Goal: Information Seeking & Learning: Learn about a topic

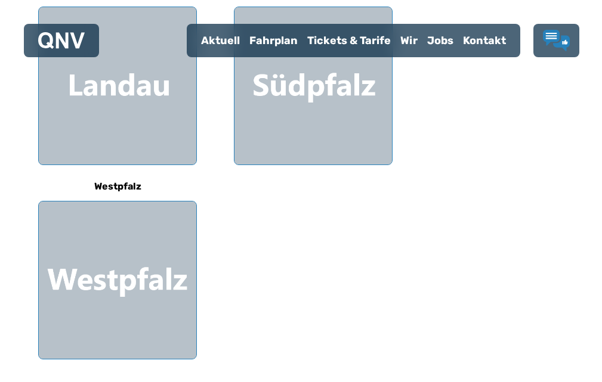
scroll to position [467, 0]
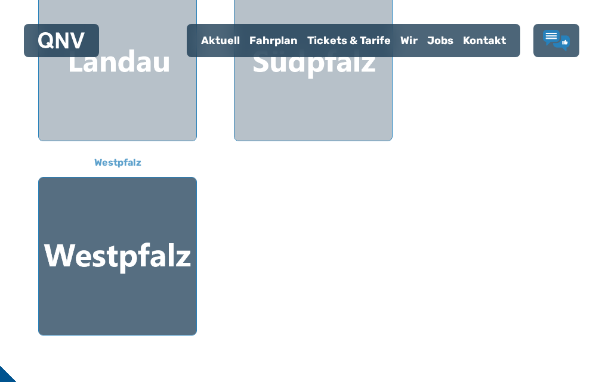
click at [174, 277] on div at bounding box center [117, 256] width 157 height 157
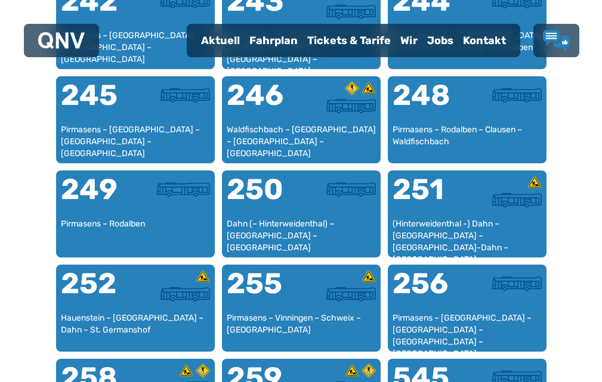
scroll to position [1437, 0]
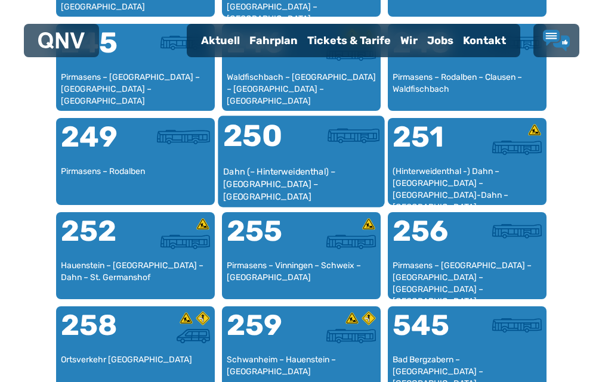
click at [248, 202] on div "Dahn (– Hinterweidenthal) – [GEOGRAPHIC_DATA] – [GEOGRAPHIC_DATA]" at bounding box center [300, 184] width 157 height 36
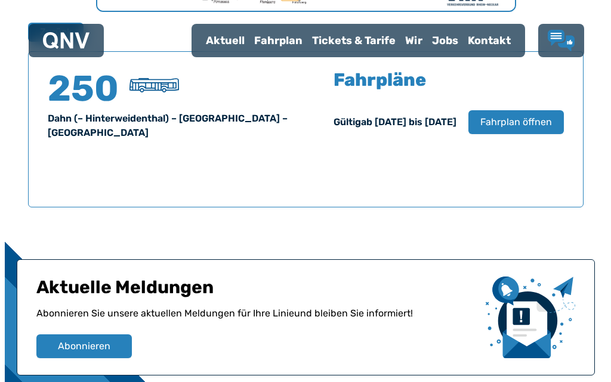
scroll to position [822, 0]
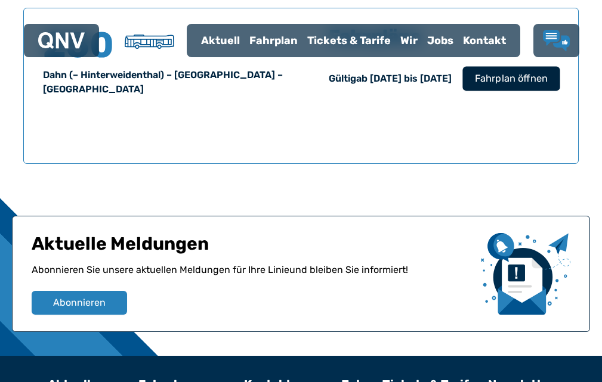
click at [499, 86] on span "Fahrplan öffnen" at bounding box center [511, 79] width 73 height 14
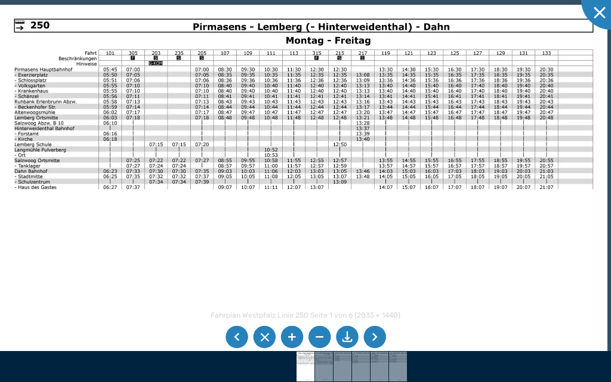
click at [377, 335] on li at bounding box center [374, 337] width 23 height 23
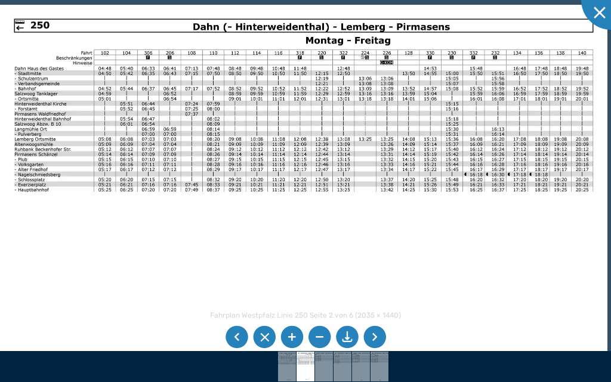
click at [239, 333] on li at bounding box center [236, 337] width 23 height 23
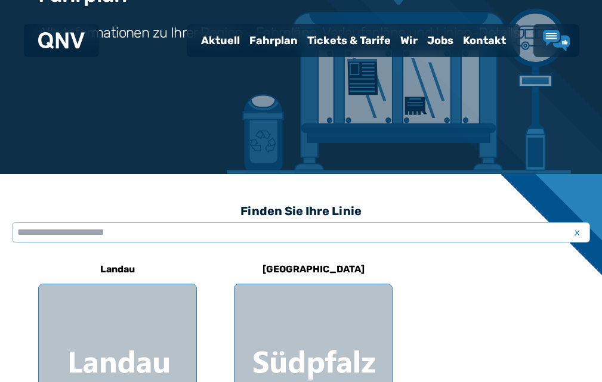
scroll to position [190, 0]
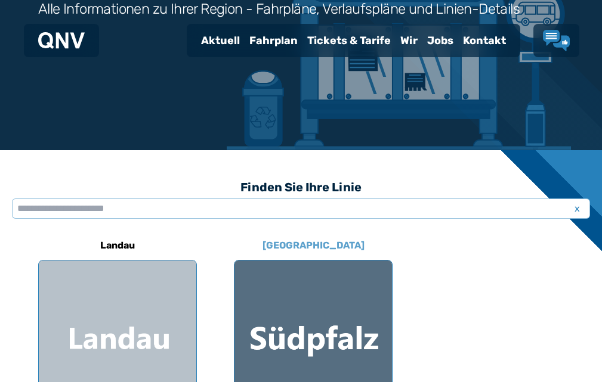
click at [279, 333] on div at bounding box center [312, 339] width 157 height 157
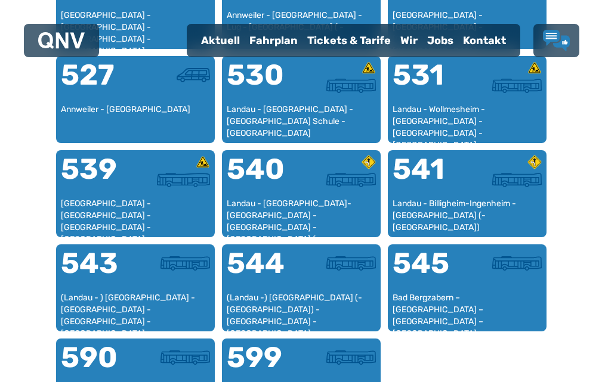
scroll to position [1000, 0]
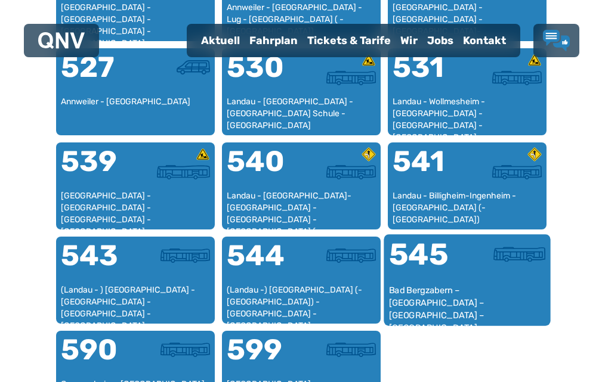
click at [406, 284] on div "545" at bounding box center [427, 262] width 78 height 45
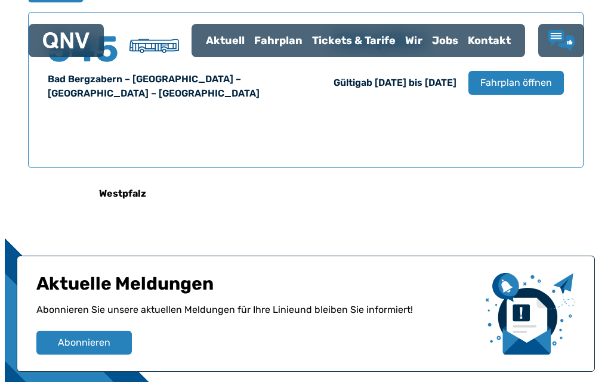
scroll to position [786, 0]
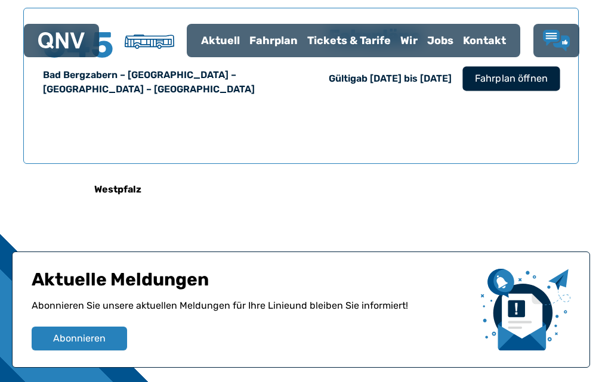
click at [517, 86] on span "Fahrplan öffnen" at bounding box center [511, 79] width 73 height 14
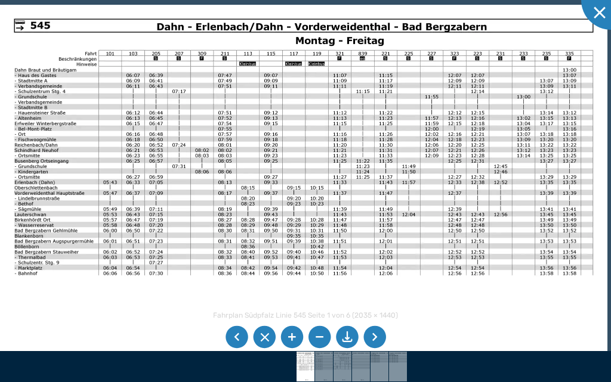
click at [376, 332] on li at bounding box center [374, 337] width 23 height 23
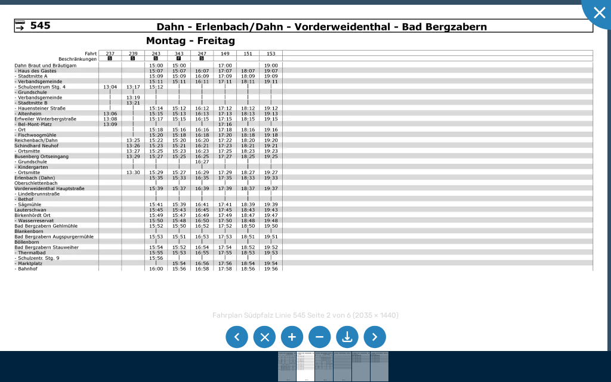
click at [238, 333] on li at bounding box center [236, 337] width 23 height 23
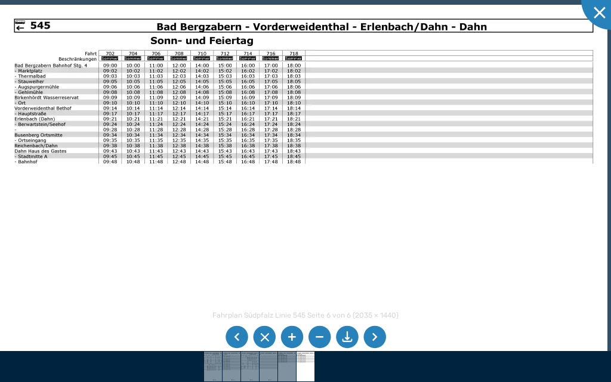
click at [369, 331] on li at bounding box center [374, 337] width 23 height 23
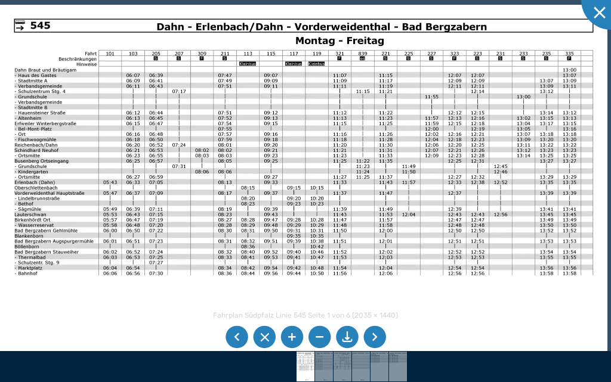
click at [344, 58] on img at bounding box center [303, 219] width 607 height 429
click at [601, 344] on div at bounding box center [305, 191] width 611 height 382
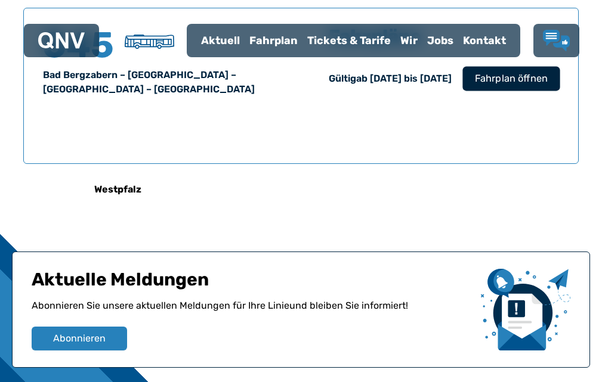
click at [497, 86] on span "Fahrplan öffnen" at bounding box center [511, 79] width 73 height 14
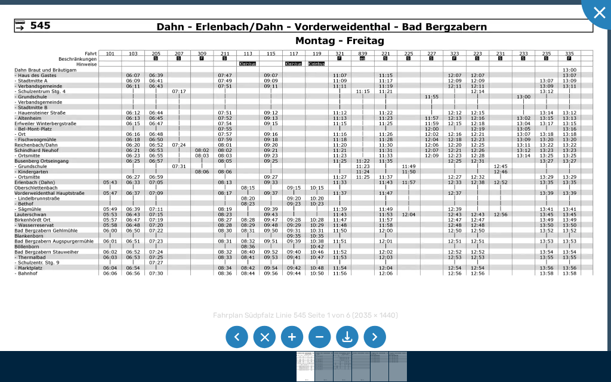
click at [232, 337] on li at bounding box center [236, 337] width 23 height 23
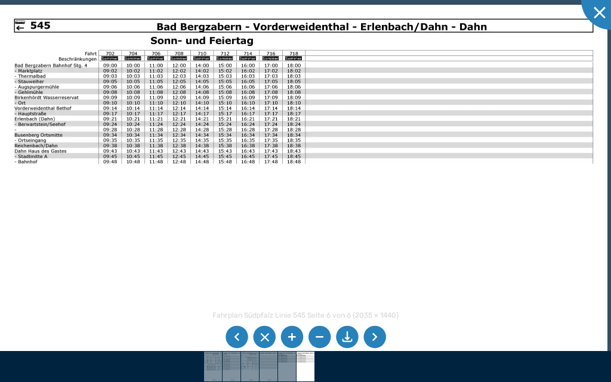
click at [370, 333] on li at bounding box center [374, 337] width 23 height 23
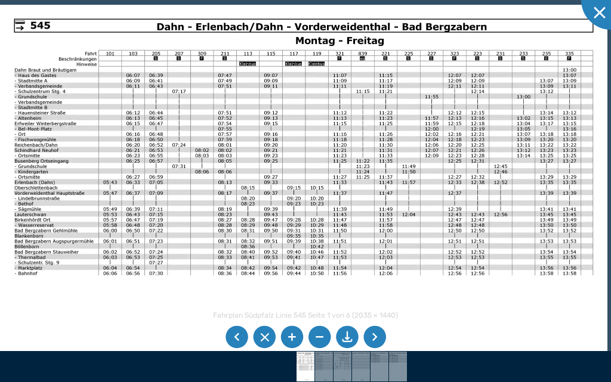
click at [236, 334] on li at bounding box center [236, 337] width 23 height 23
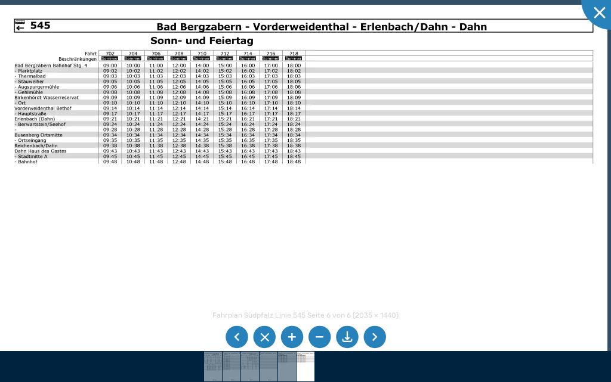
click at [243, 338] on li at bounding box center [236, 337] width 23 height 23
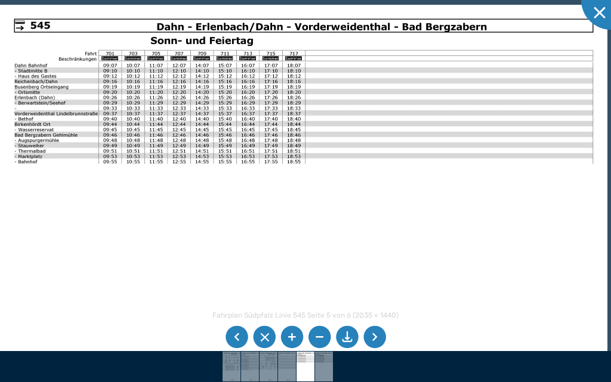
click at [373, 335] on li at bounding box center [374, 337] width 23 height 23
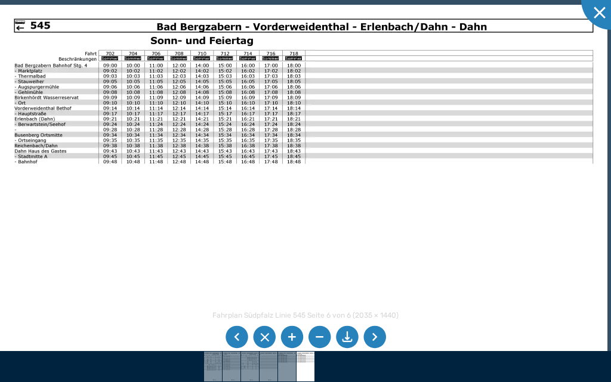
click at [373, 335] on li at bounding box center [374, 337] width 23 height 23
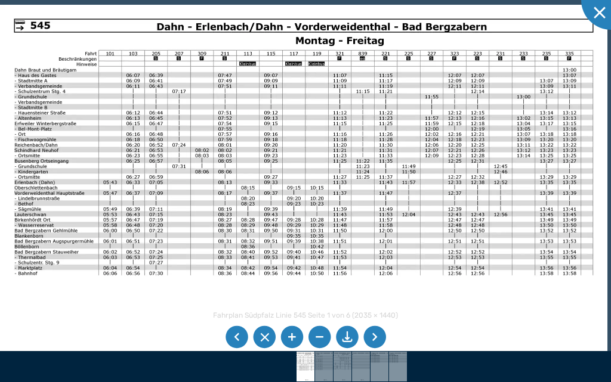
click at [233, 329] on li at bounding box center [236, 337] width 23 height 23
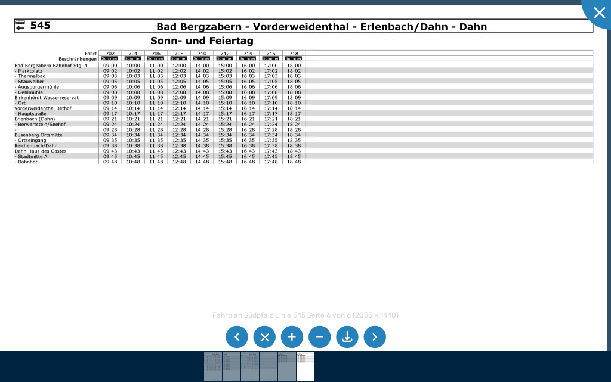
click at [233, 329] on li at bounding box center [236, 337] width 23 height 23
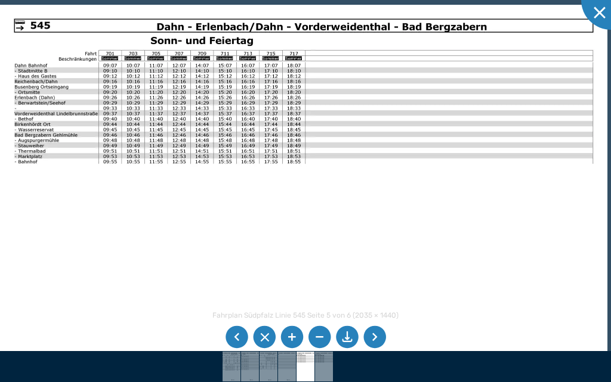
click at [375, 332] on li at bounding box center [374, 337] width 23 height 23
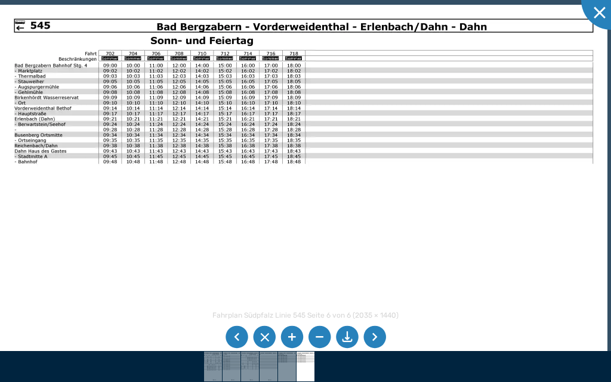
click at [375, 332] on li at bounding box center [374, 337] width 23 height 23
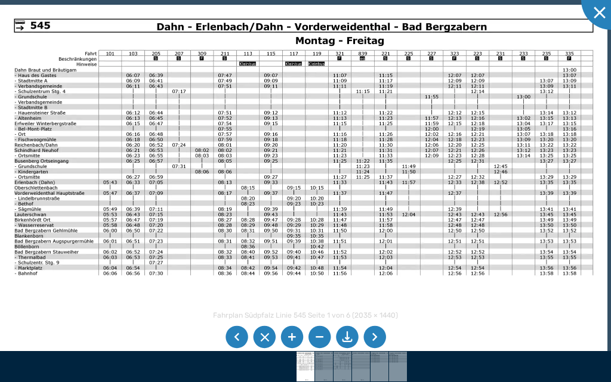
click at [375, 332] on li at bounding box center [374, 337] width 23 height 23
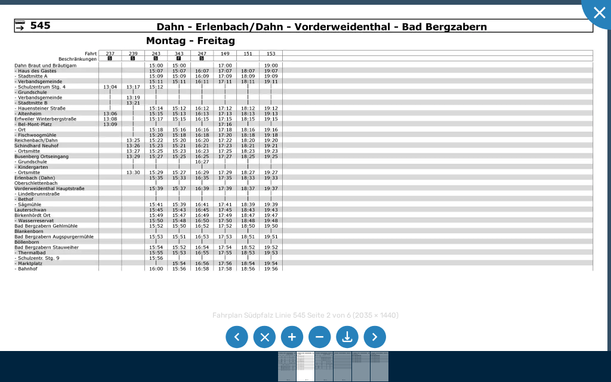
click at [375, 332] on li at bounding box center [374, 337] width 23 height 23
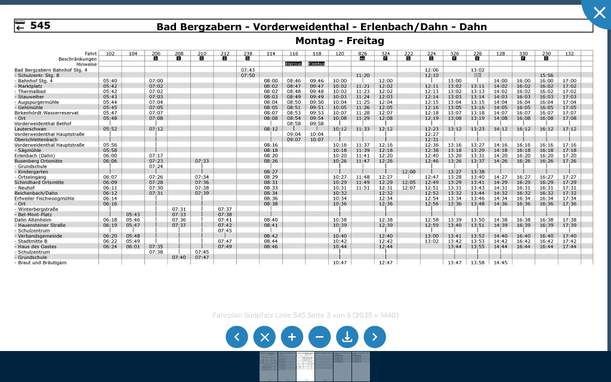
click at [237, 339] on li at bounding box center [236, 337] width 23 height 23
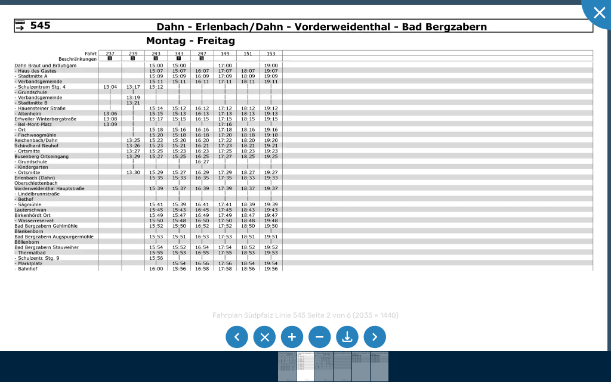
click at [242, 332] on li at bounding box center [236, 337] width 23 height 23
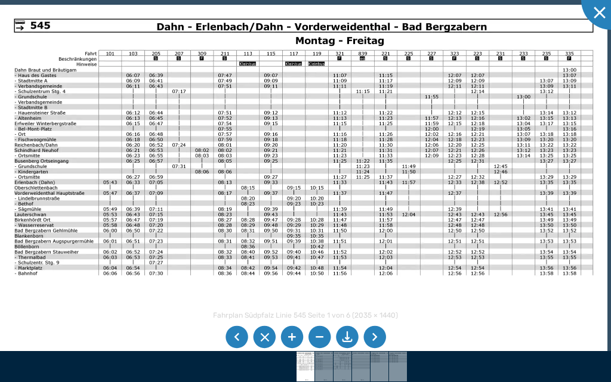
click at [376, 335] on li at bounding box center [374, 337] width 23 height 23
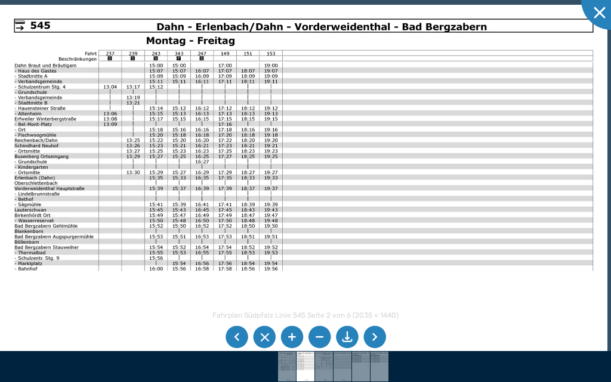
click at [379, 336] on li at bounding box center [374, 337] width 23 height 23
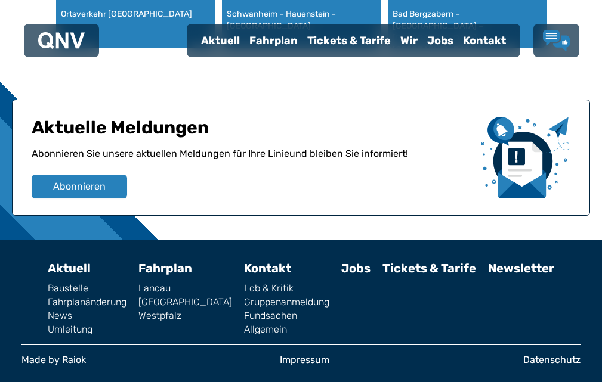
scroll to position [1524, 0]
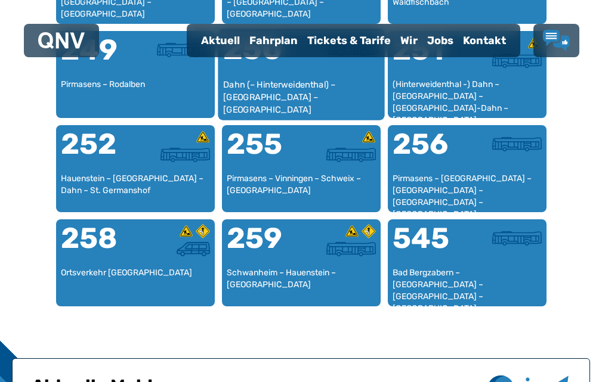
click at [267, 115] on div "Dahn (– Hinterweidenthal) – [GEOGRAPHIC_DATA] – [GEOGRAPHIC_DATA]" at bounding box center [300, 97] width 157 height 36
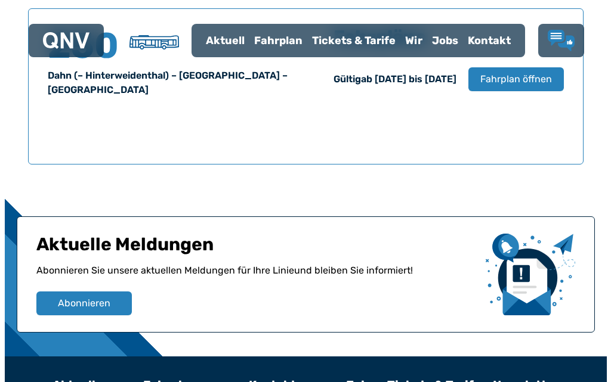
scroll to position [822, 0]
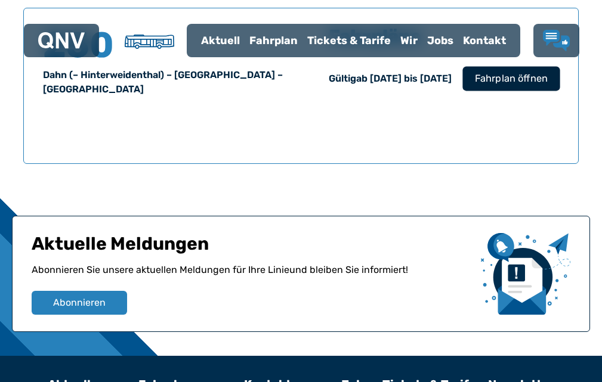
click at [508, 86] on span "Fahrplan öffnen" at bounding box center [511, 79] width 73 height 14
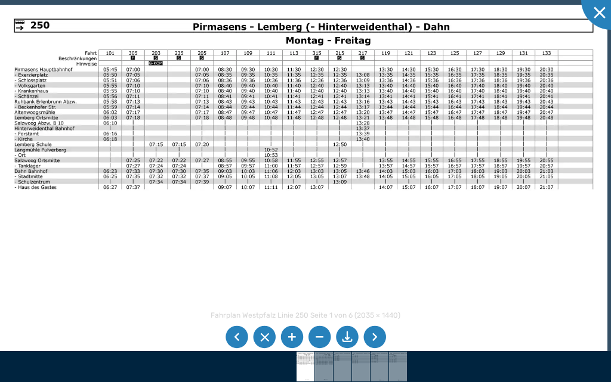
click at [381, 330] on li at bounding box center [374, 337] width 23 height 23
